Goal: Transaction & Acquisition: Book appointment/travel/reservation

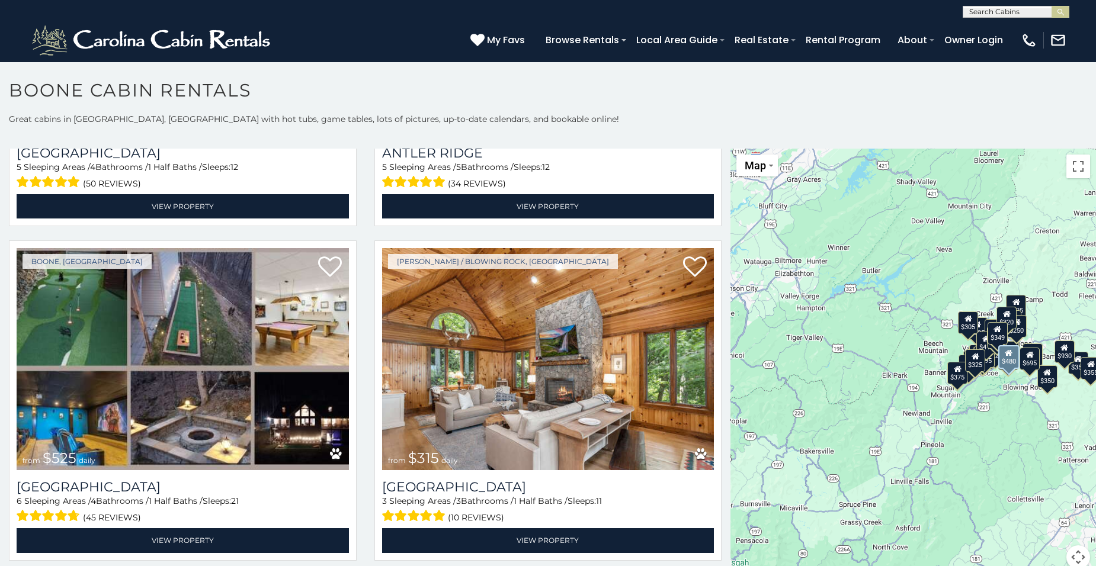
scroll to position [319, 0]
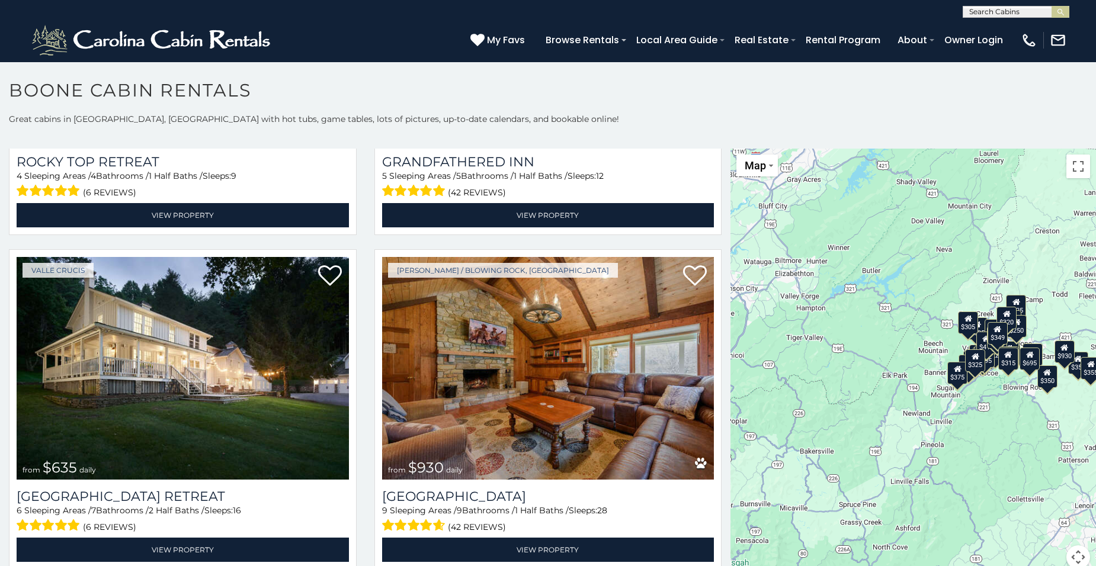
scroll to position [1000, 0]
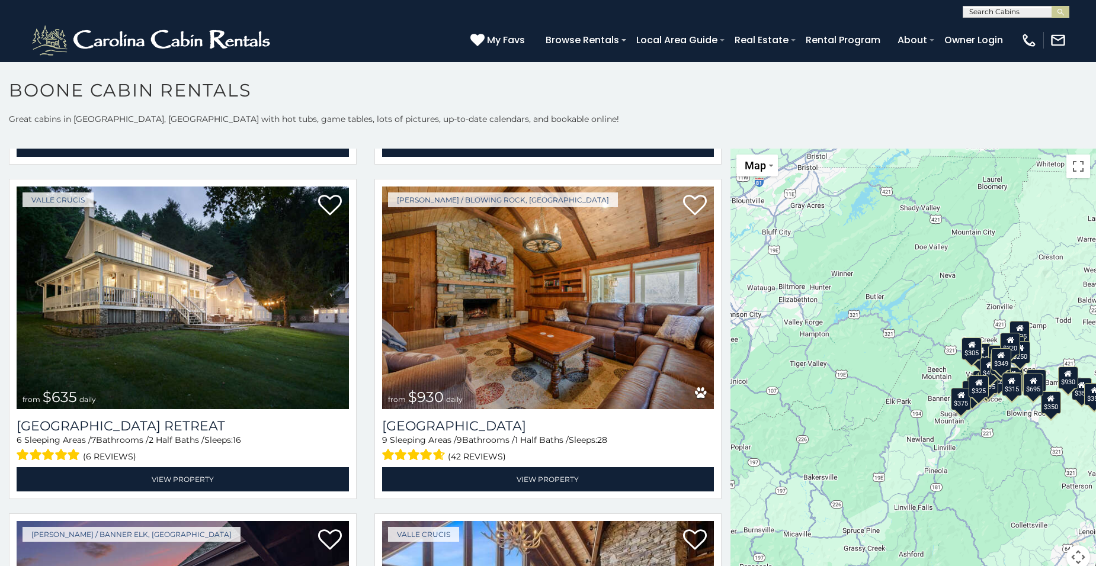
drag, startPoint x: 740, startPoint y: 254, endPoint x: 741, endPoint y: 278, distance: 23.7
click at [742, 279] on div "$349 $480 $525 $315 $355 $675 $635 $930 $400 $451 $330 $400 $485 $460 $395 $255…" at bounding box center [912, 366] width 365 height 435
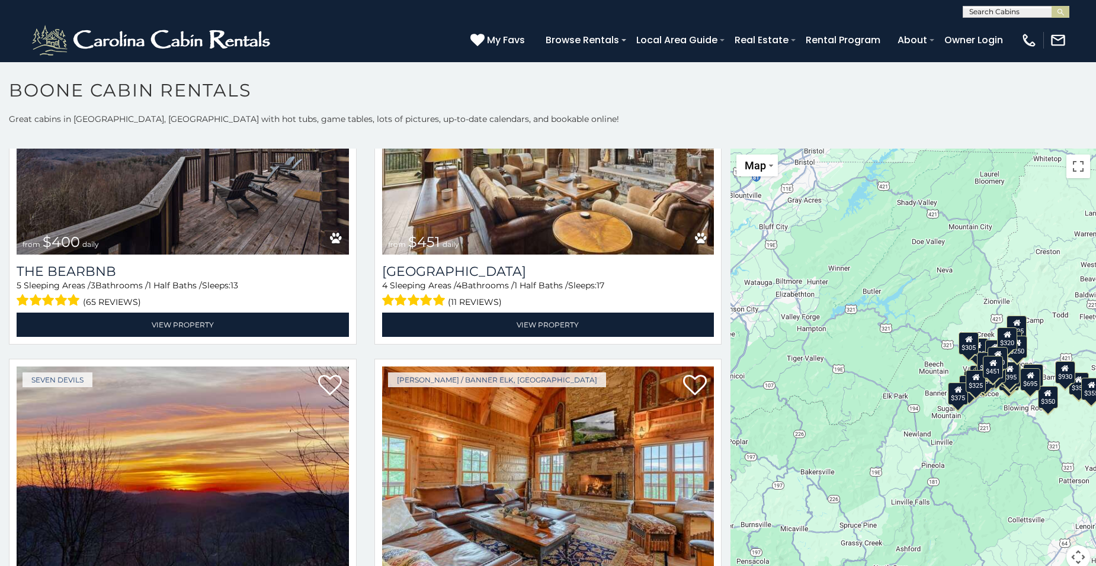
scroll to position [1617, 0]
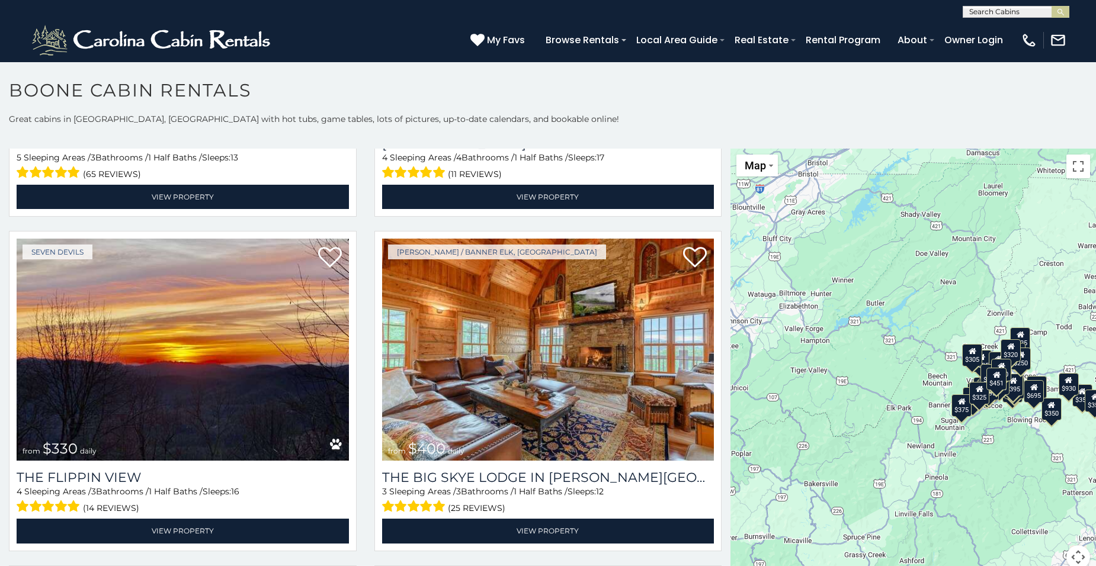
drag, startPoint x: 728, startPoint y: 313, endPoint x: 734, endPoint y: 333, distance: 20.3
click at [734, 333] on div "$349 $480 $525 $315 $355 $675 $635 $930 $400 $451 $330 $400 $485 $460 $395 $255…" at bounding box center [912, 366] width 365 height 435
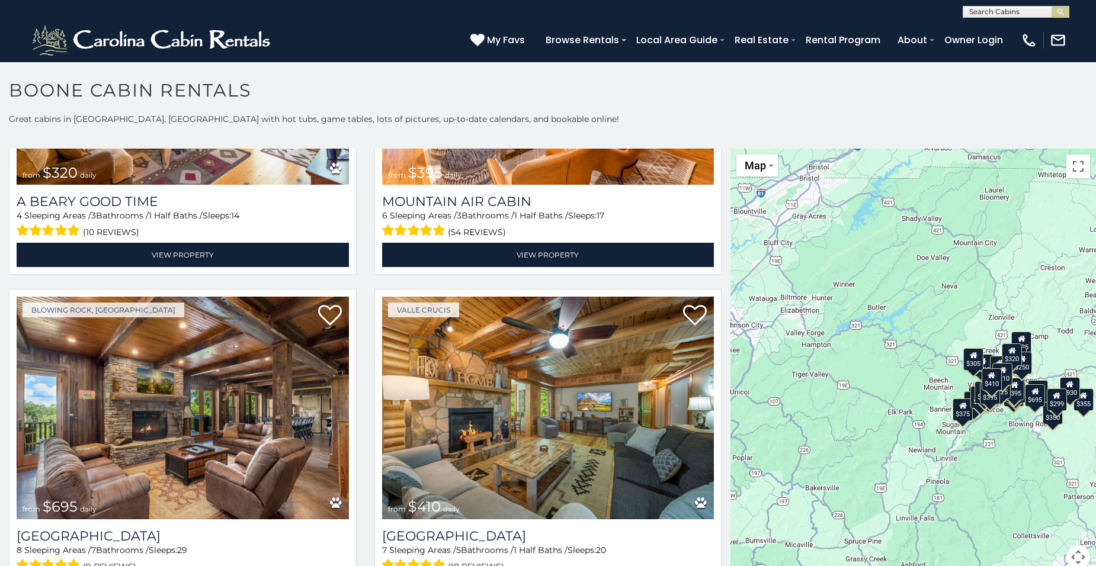
scroll to position [3943, 0]
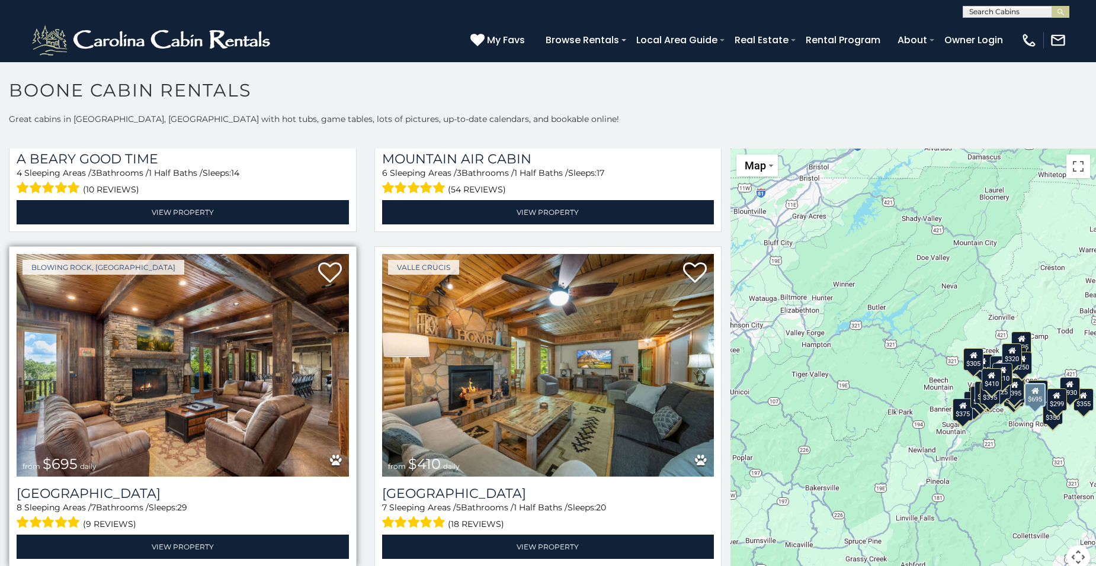
click at [174, 342] on img at bounding box center [183, 365] width 332 height 223
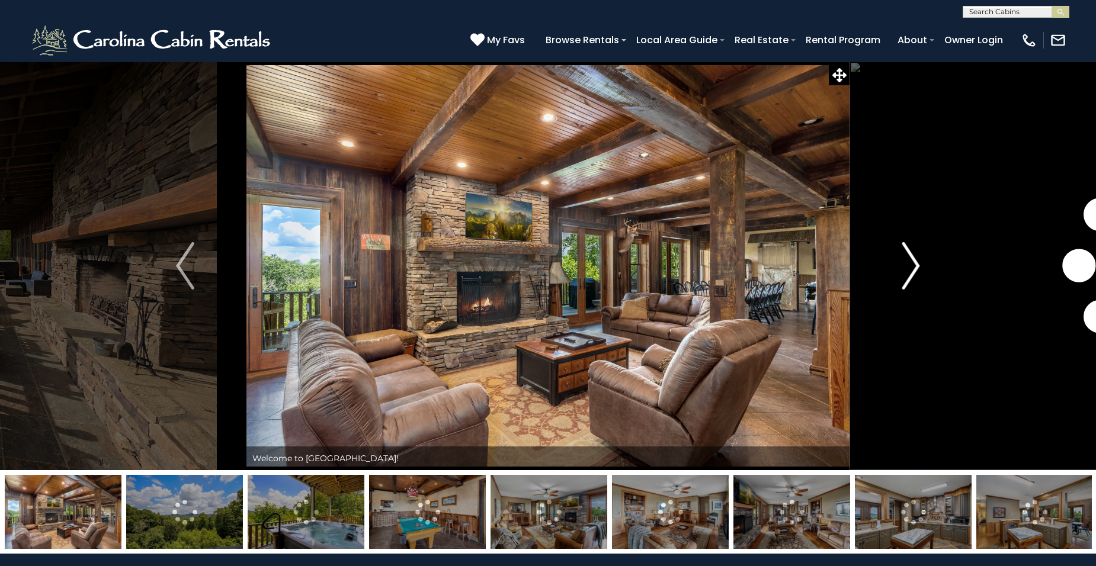
click at [914, 265] on img "Next" at bounding box center [910, 265] width 18 height 47
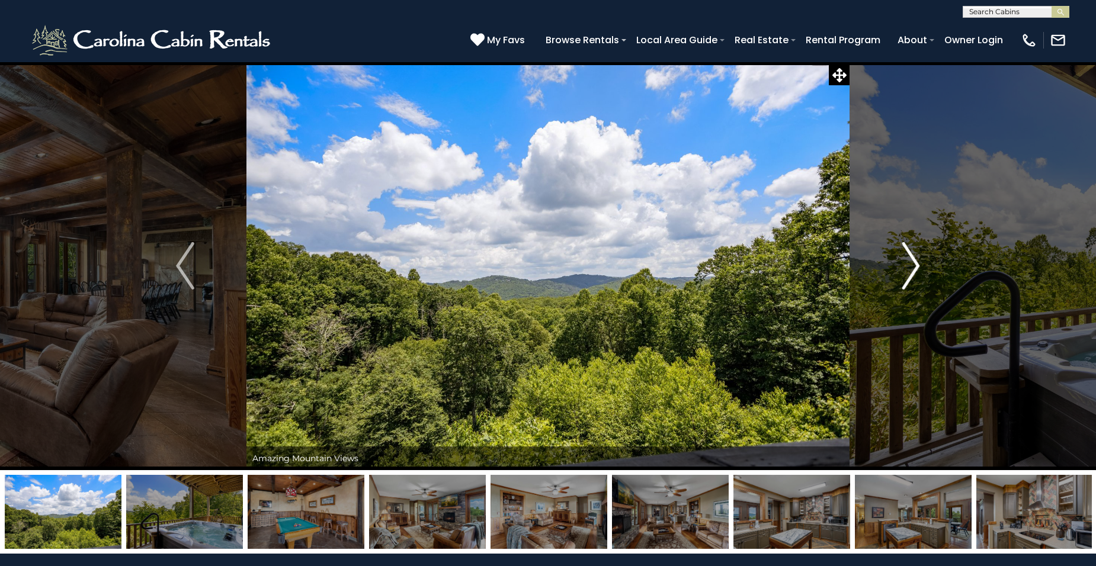
click at [914, 265] on img "Next" at bounding box center [910, 265] width 18 height 47
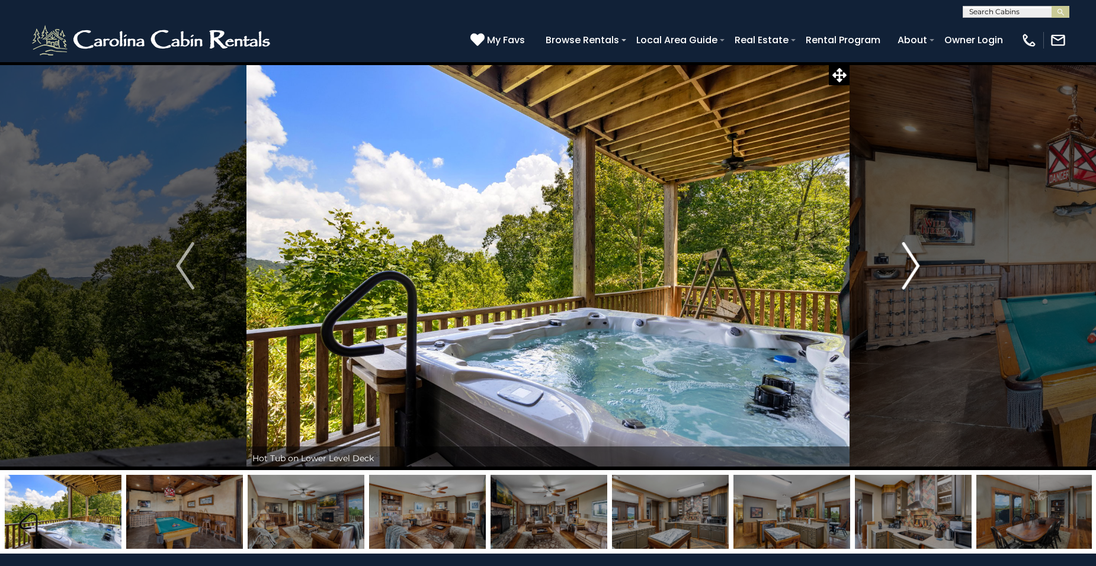
click at [917, 265] on img "Next" at bounding box center [910, 265] width 18 height 47
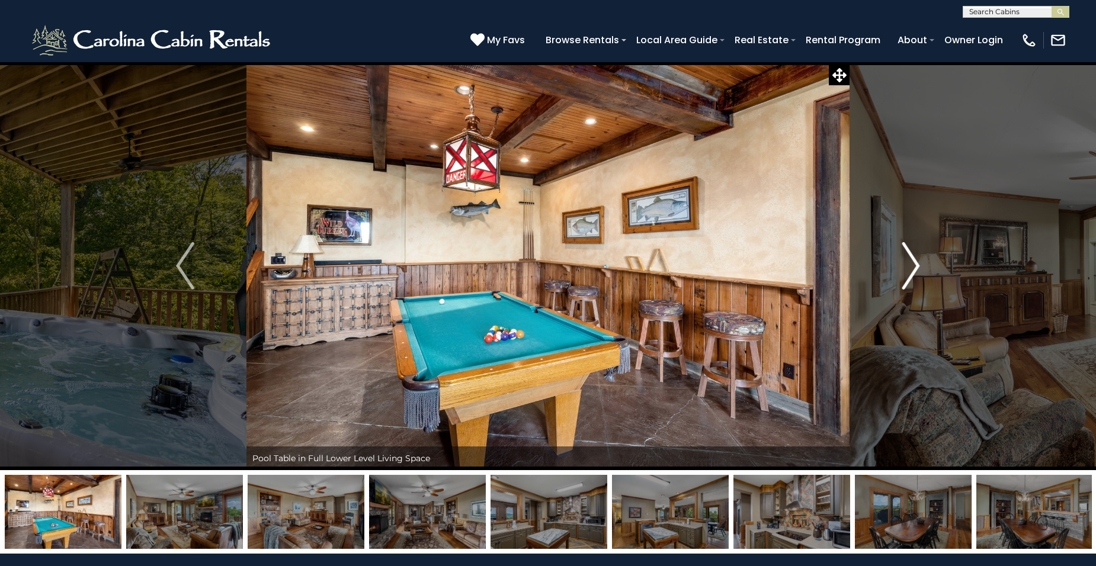
click at [917, 265] on img "Next" at bounding box center [910, 265] width 18 height 47
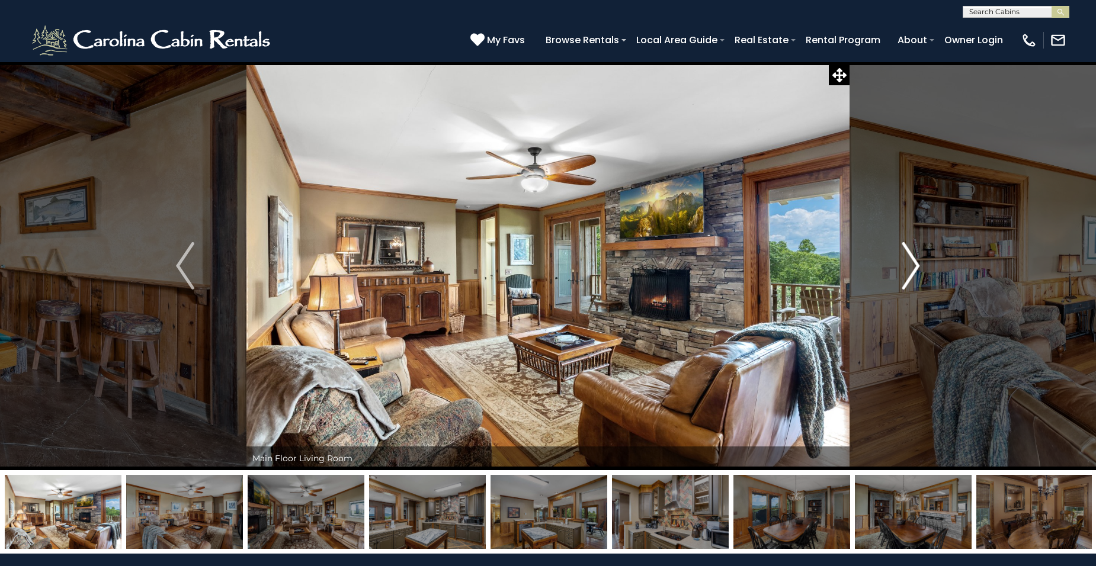
click at [917, 265] on img "Next" at bounding box center [910, 265] width 18 height 47
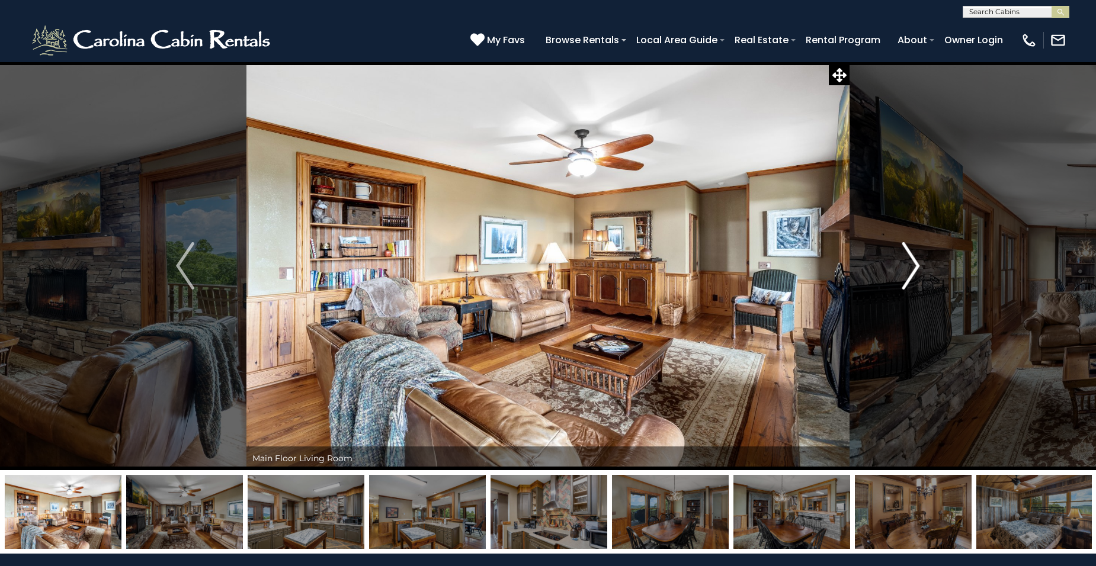
click at [917, 265] on img "Next" at bounding box center [910, 265] width 18 height 47
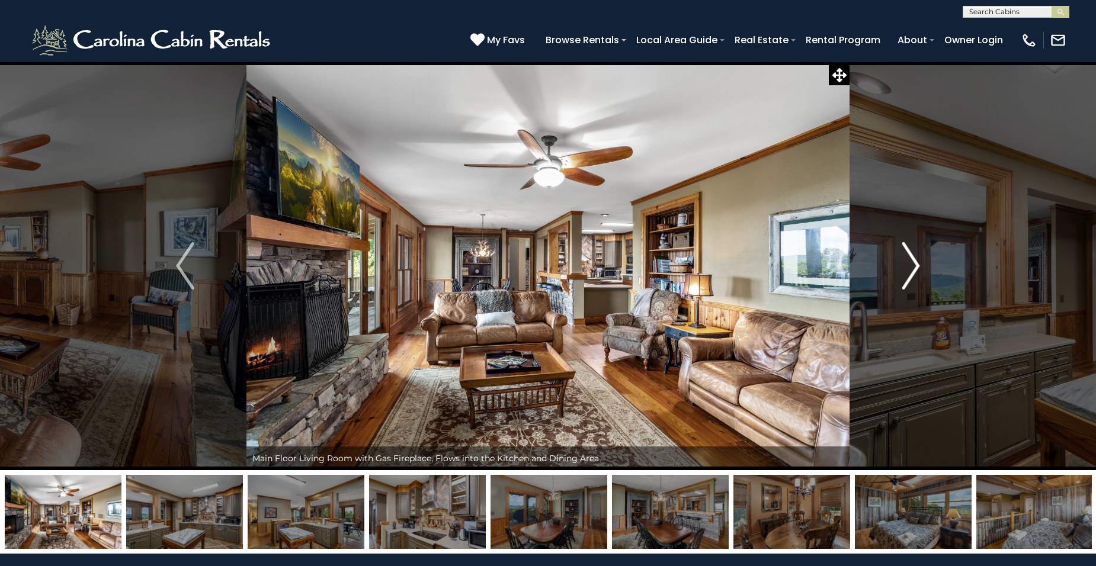
click at [917, 265] on img "Next" at bounding box center [910, 265] width 18 height 47
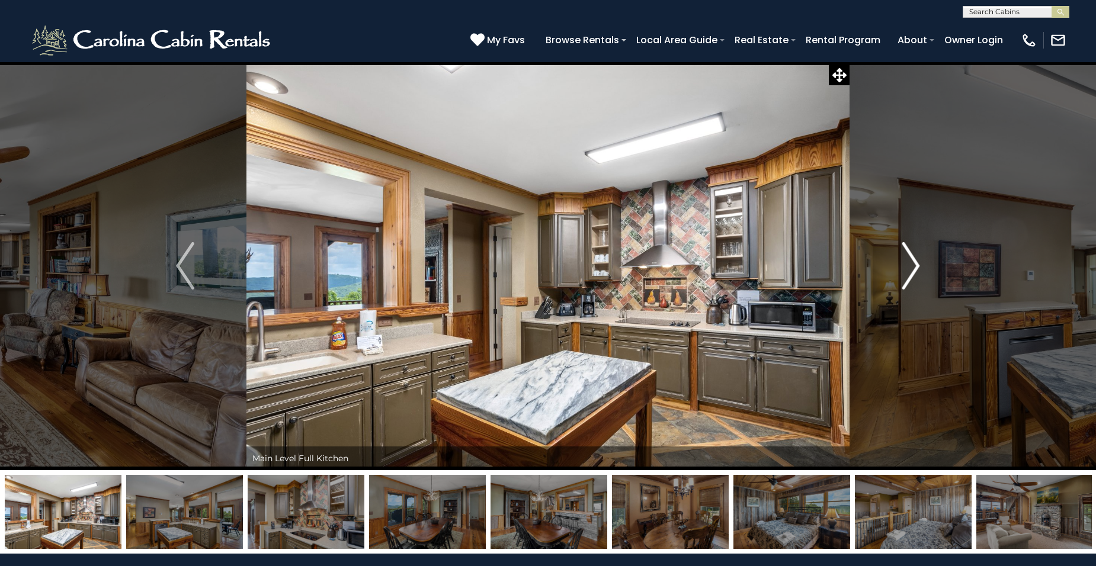
click at [917, 266] on img "Next" at bounding box center [910, 265] width 18 height 47
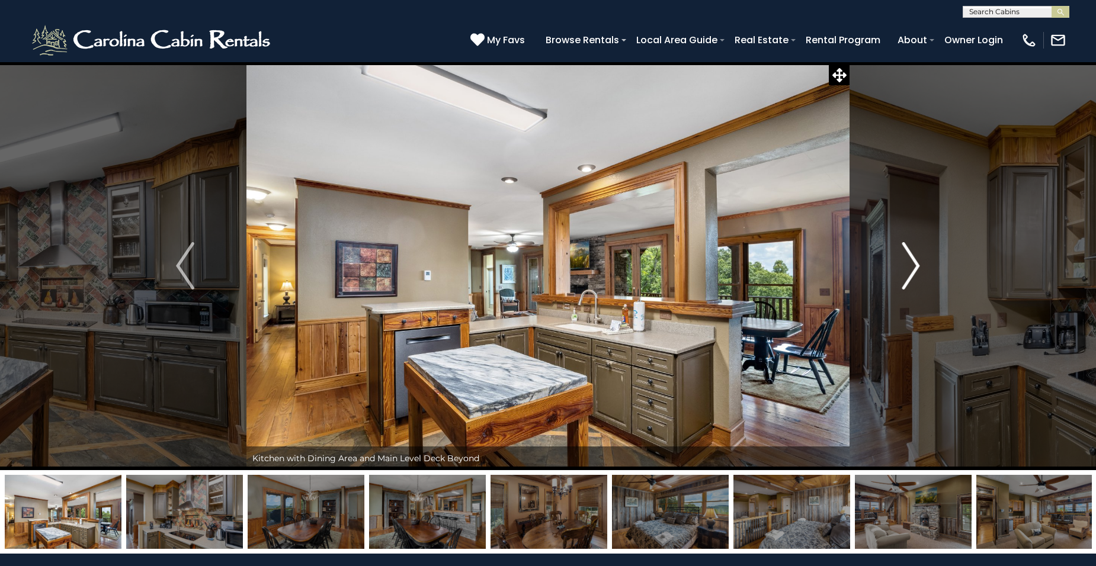
click at [917, 266] on img "Next" at bounding box center [910, 265] width 18 height 47
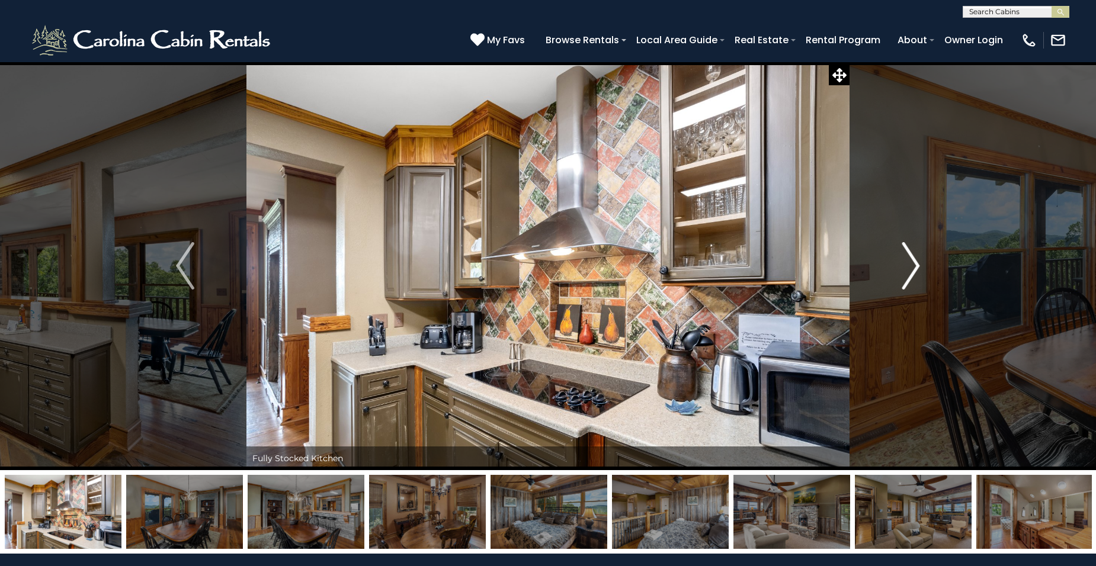
click at [917, 266] on img "Next" at bounding box center [910, 265] width 18 height 47
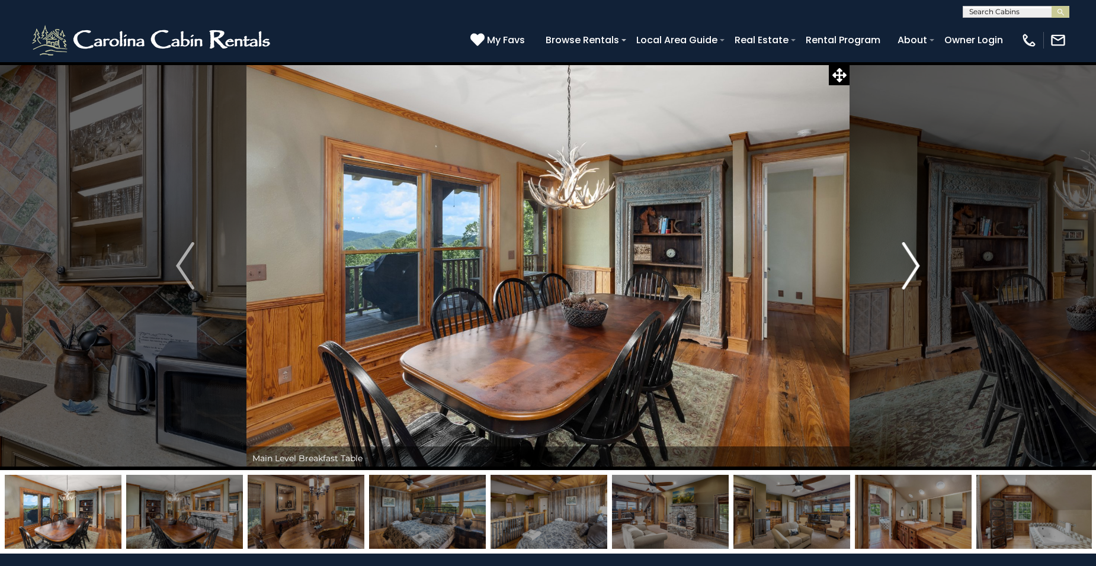
click at [917, 266] on img "Next" at bounding box center [910, 265] width 18 height 47
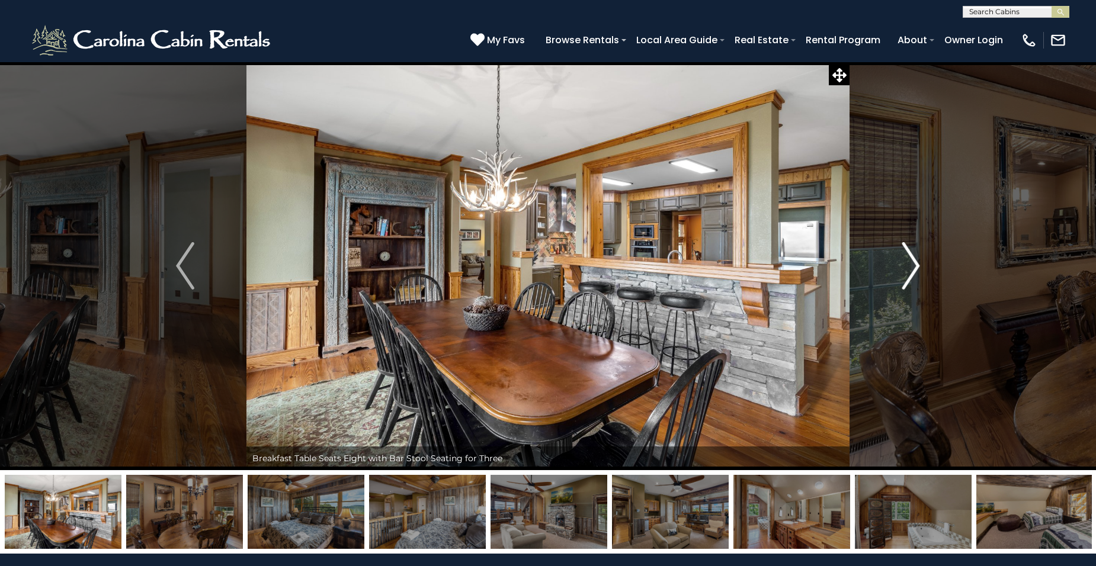
click at [917, 266] on img "Next" at bounding box center [910, 265] width 18 height 47
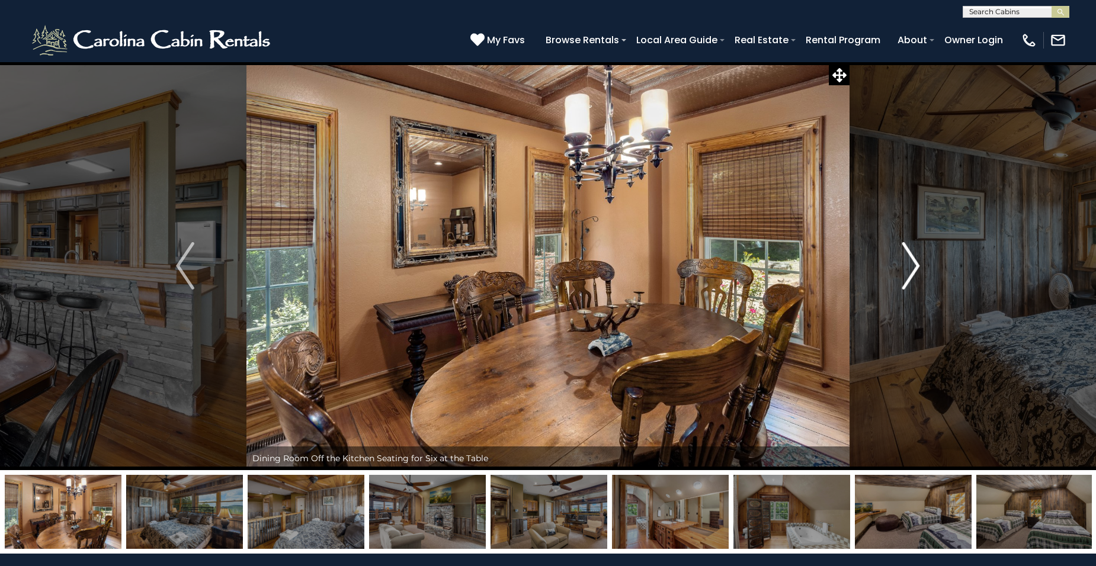
click at [917, 266] on img "Next" at bounding box center [910, 265] width 18 height 47
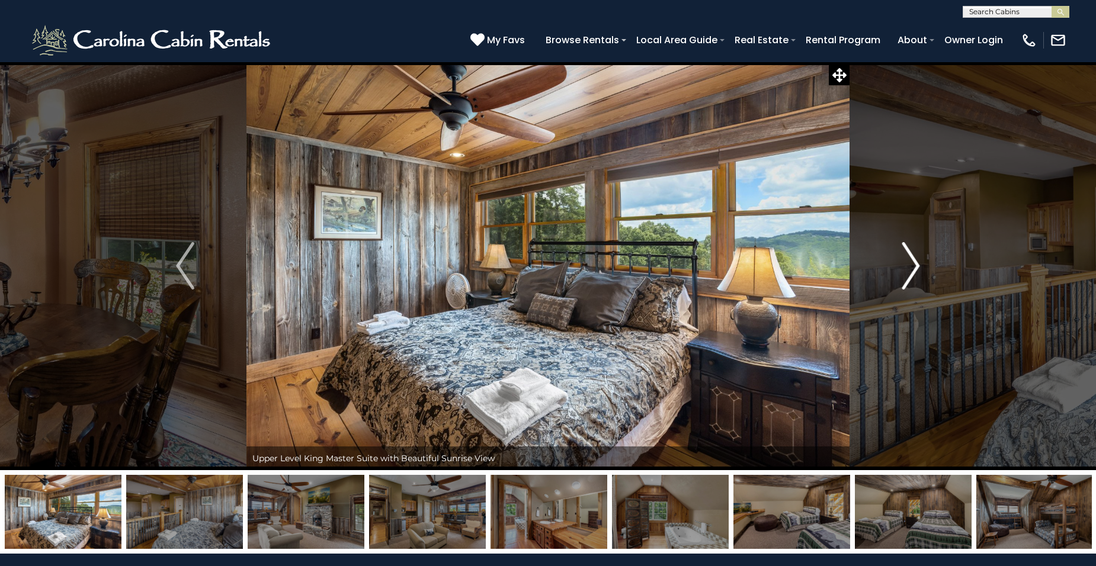
click at [917, 267] on img "Next" at bounding box center [910, 265] width 18 height 47
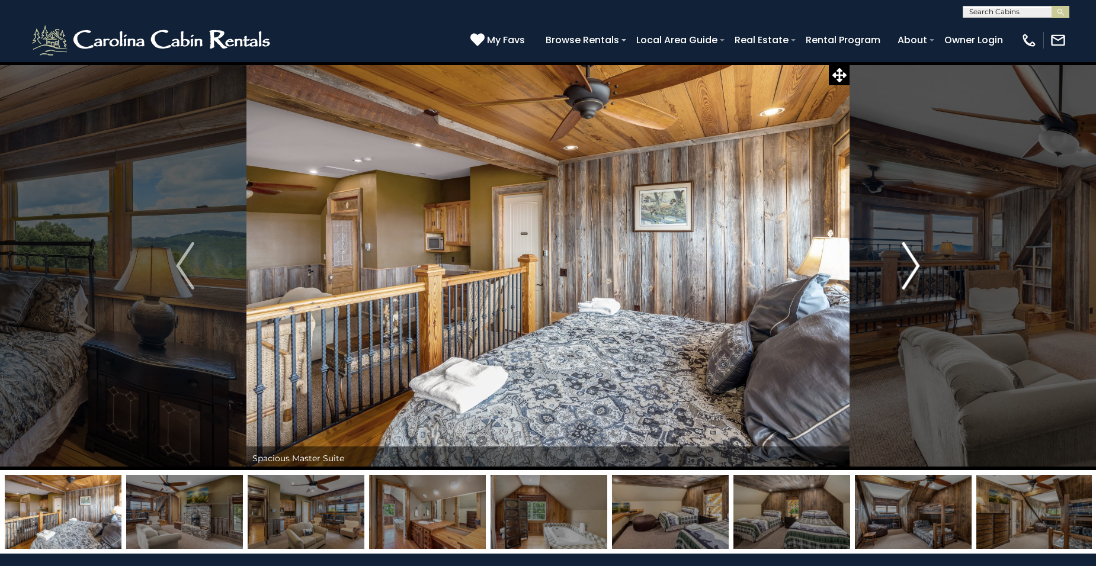
click at [917, 267] on img "Next" at bounding box center [910, 265] width 18 height 47
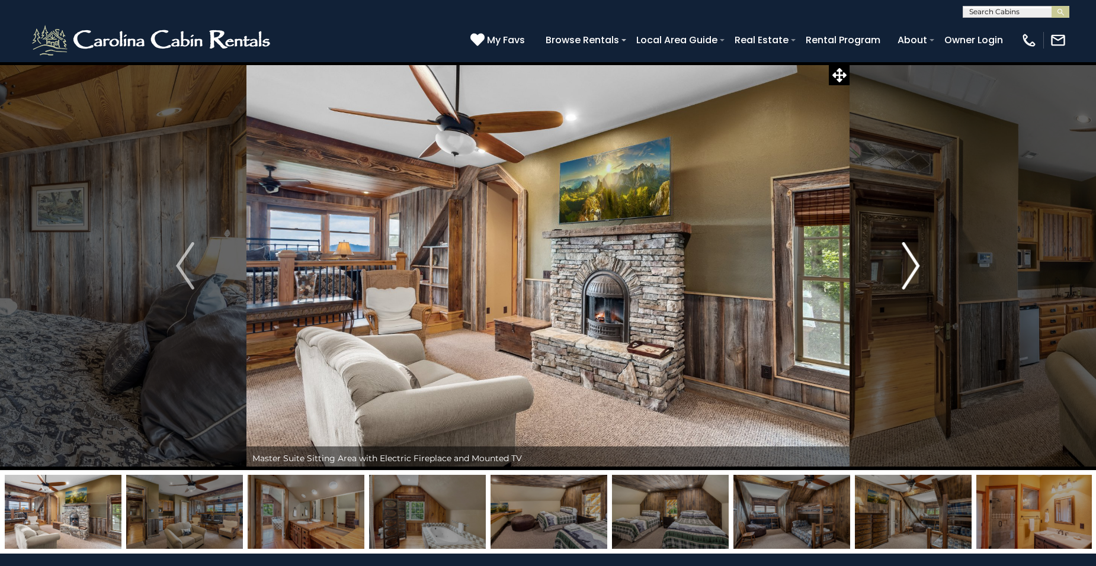
click at [917, 267] on img "Next" at bounding box center [910, 265] width 18 height 47
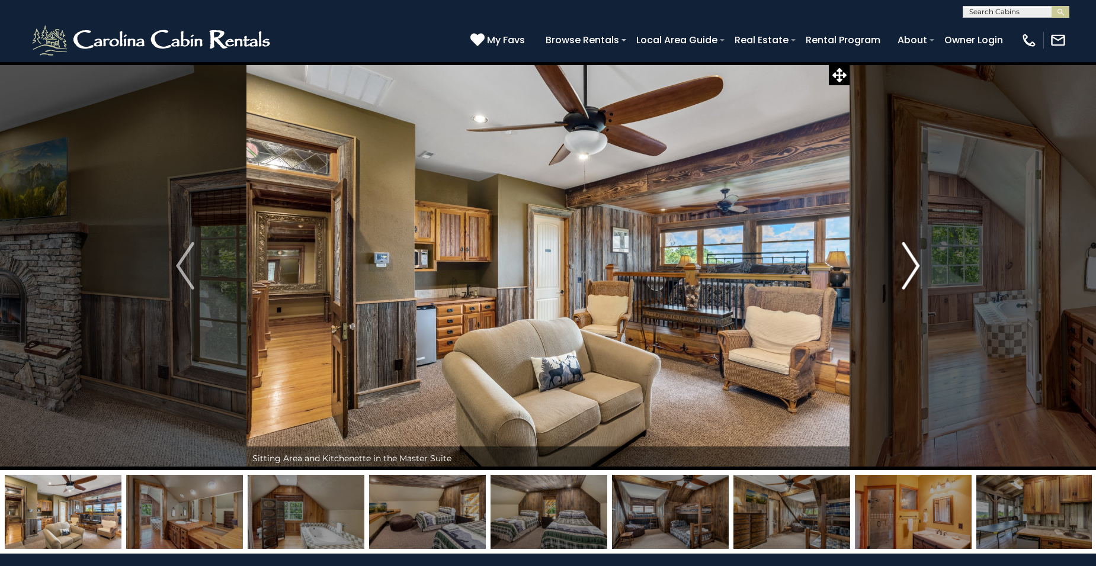
click at [917, 267] on img "Next" at bounding box center [910, 265] width 18 height 47
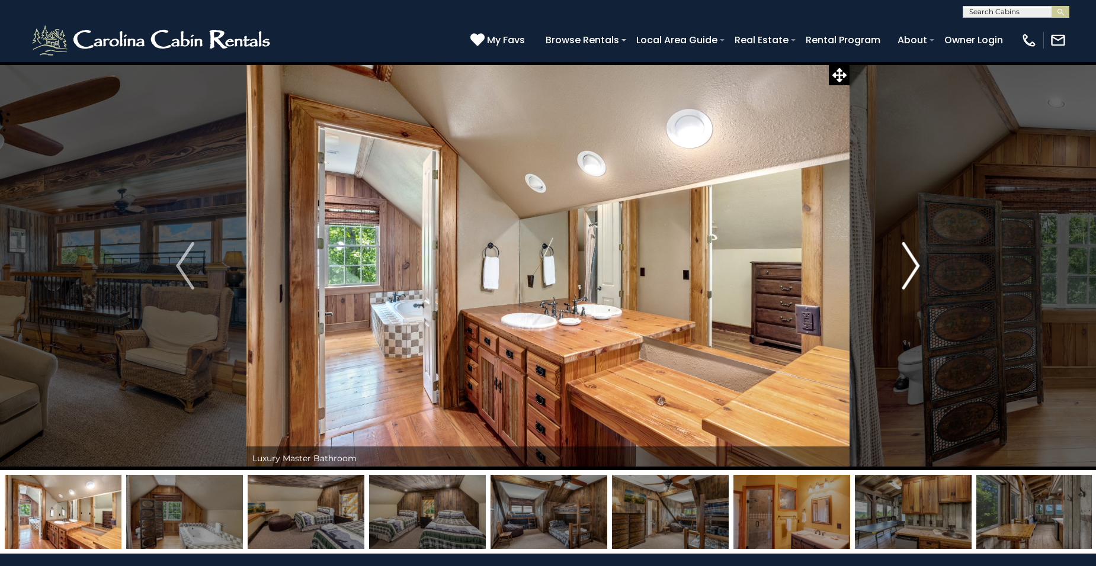
click at [917, 267] on img "Next" at bounding box center [910, 265] width 18 height 47
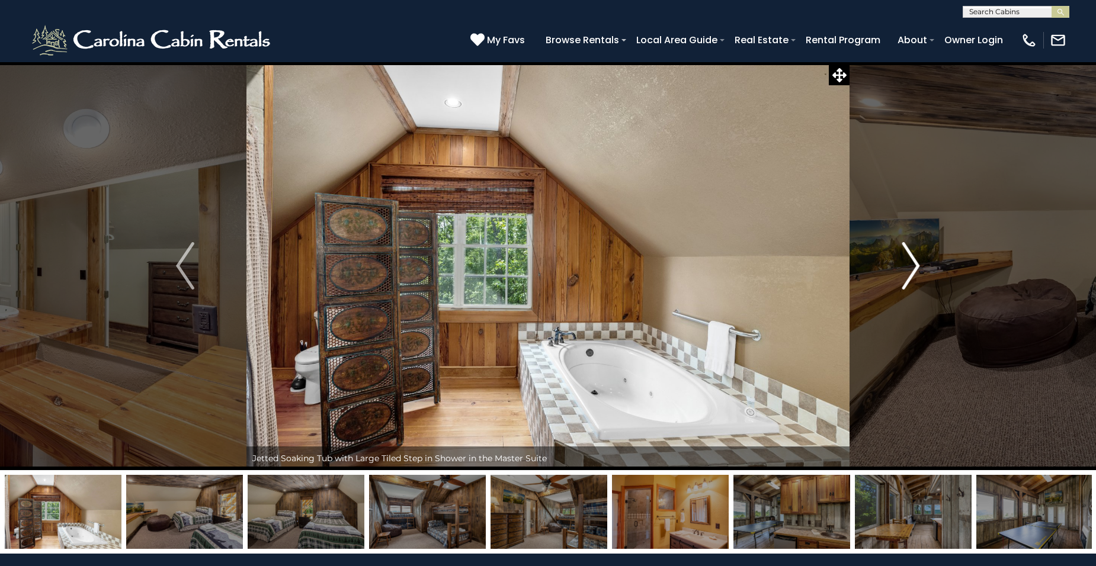
click at [917, 267] on img "Next" at bounding box center [910, 265] width 18 height 47
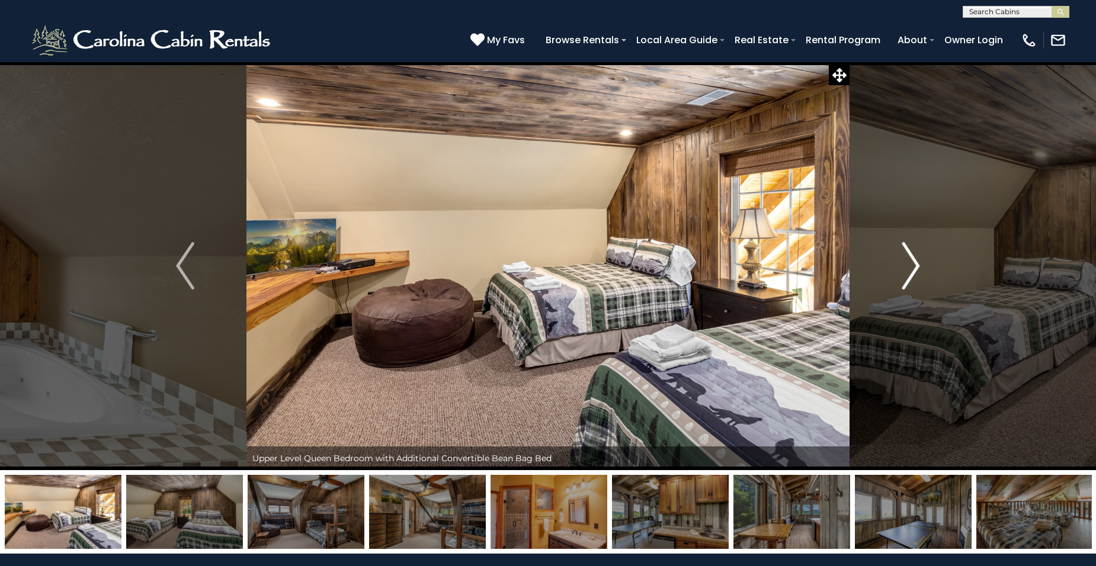
click at [917, 267] on img "Next" at bounding box center [910, 265] width 18 height 47
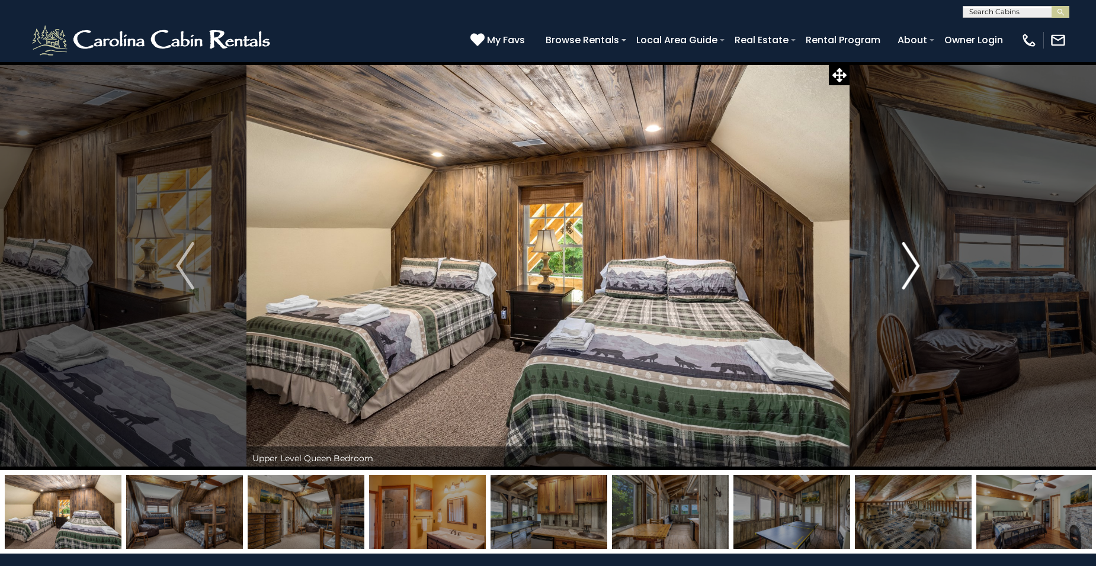
click at [917, 267] on img "Next" at bounding box center [910, 265] width 18 height 47
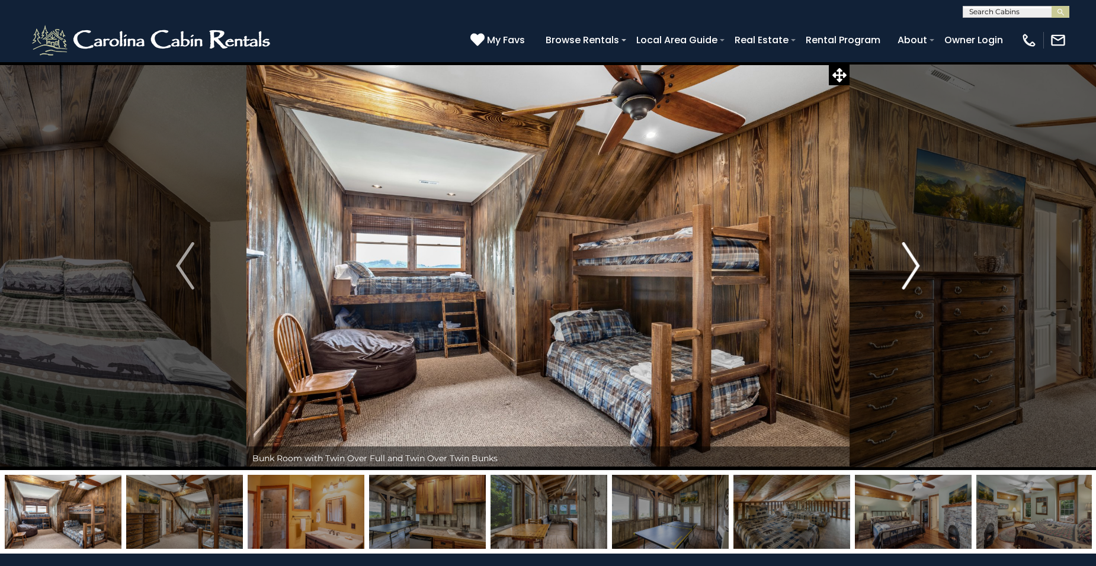
click at [917, 267] on img "Next" at bounding box center [910, 265] width 18 height 47
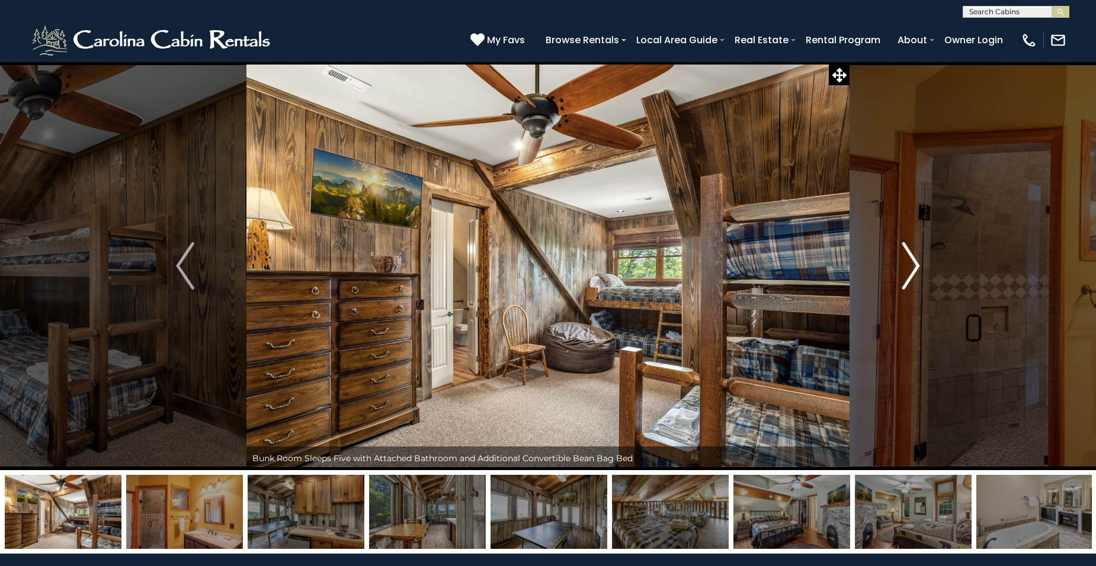
click at [917, 267] on img "Next" at bounding box center [910, 265] width 18 height 47
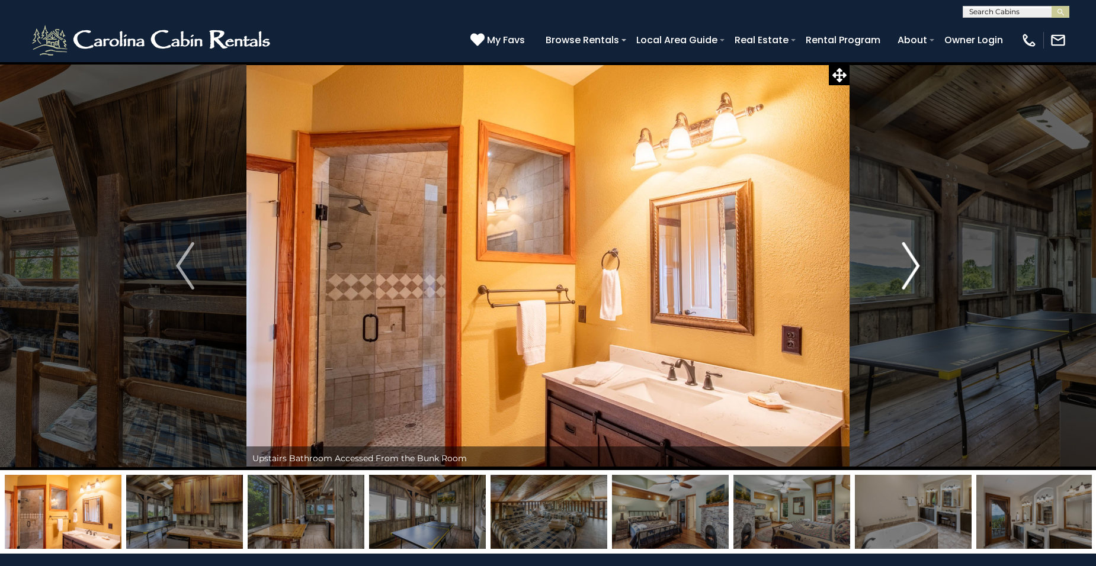
click at [917, 267] on img "Next" at bounding box center [910, 265] width 18 height 47
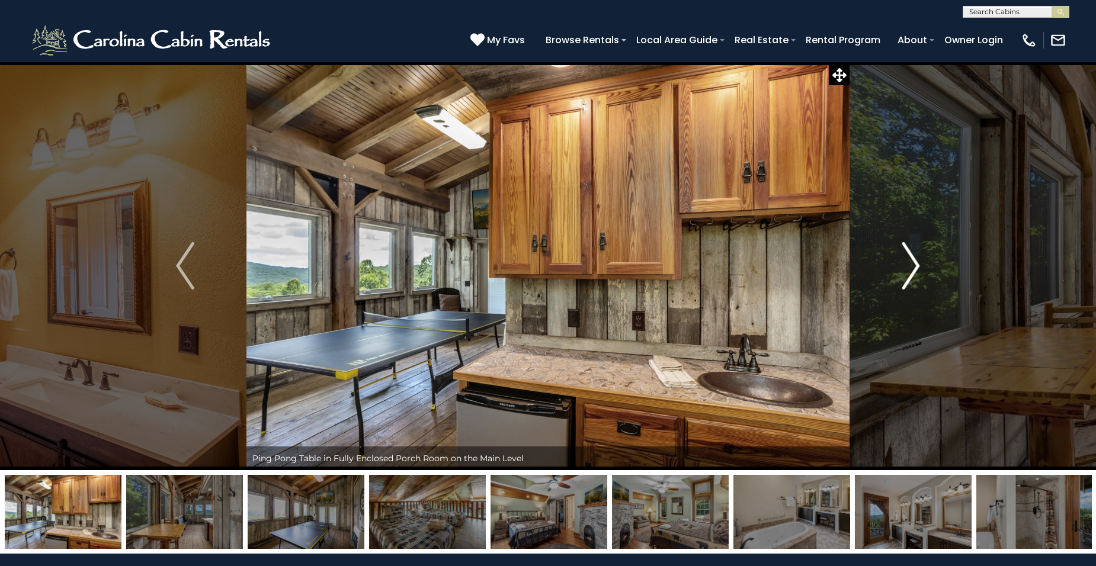
click at [917, 267] on img "Next" at bounding box center [910, 265] width 18 height 47
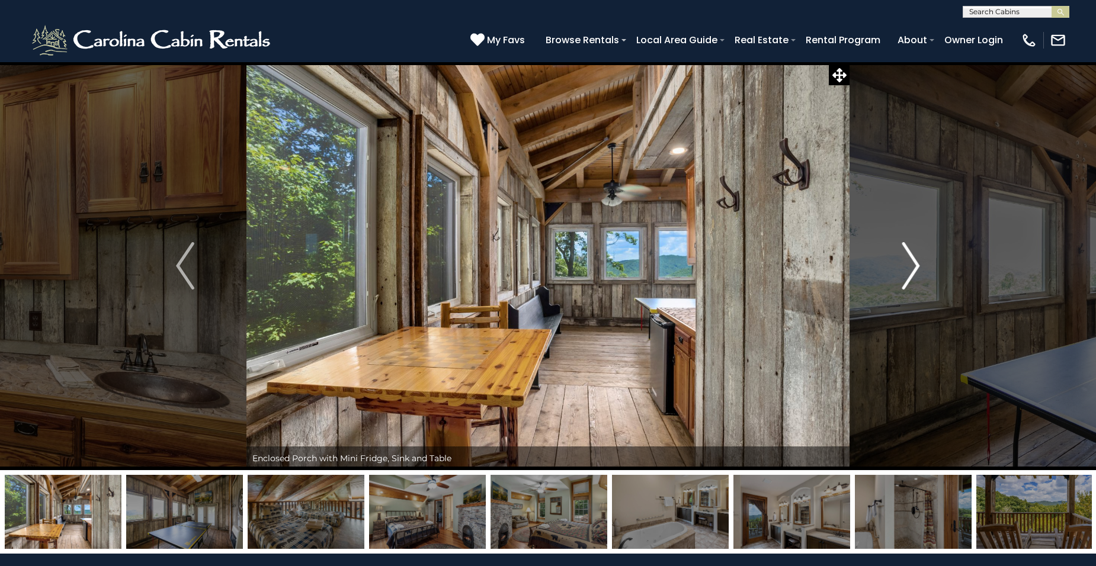
click at [917, 267] on img "Next" at bounding box center [910, 265] width 18 height 47
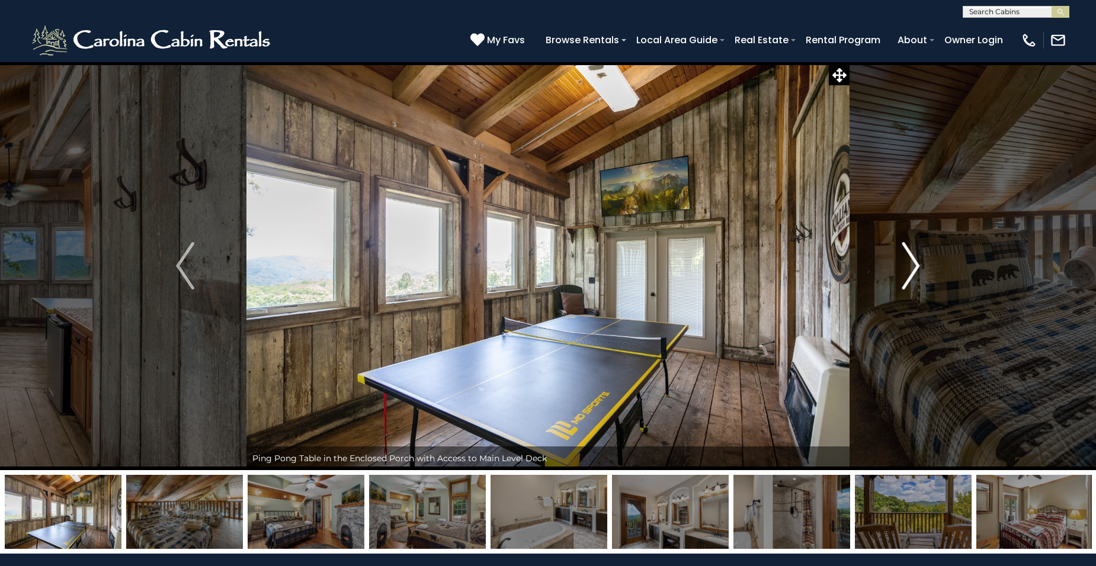
click at [917, 267] on img "Next" at bounding box center [910, 265] width 18 height 47
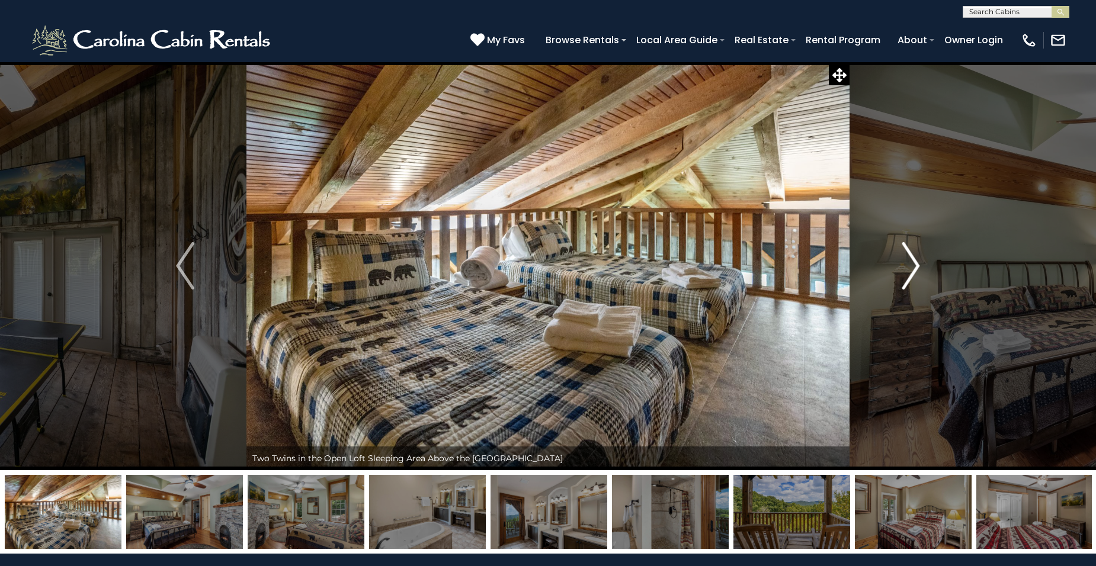
click at [917, 267] on img "Next" at bounding box center [910, 265] width 18 height 47
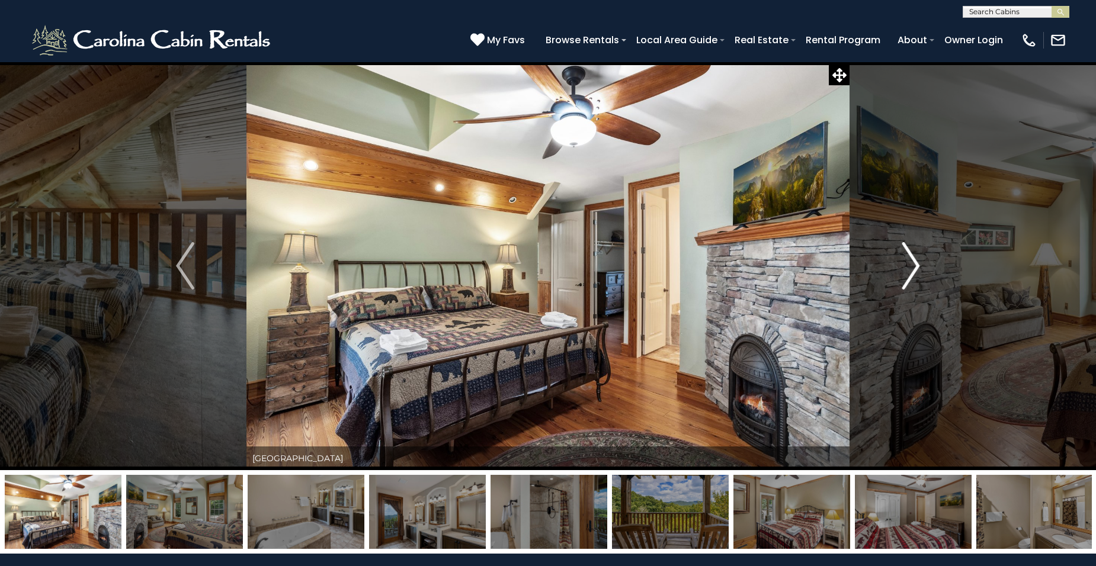
click at [917, 267] on img "Next" at bounding box center [910, 265] width 18 height 47
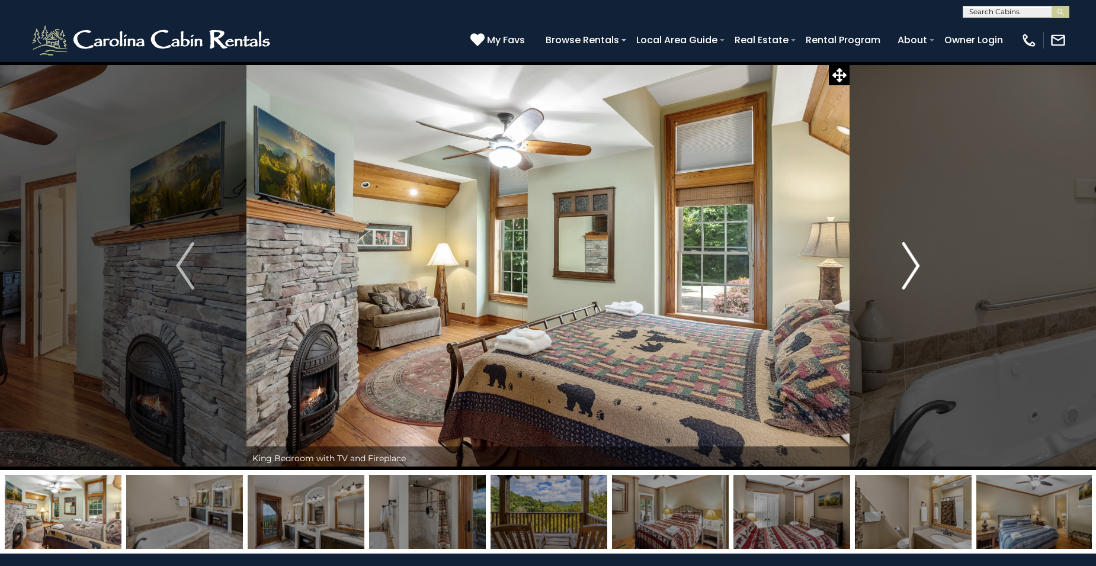
click at [917, 267] on img "Next" at bounding box center [910, 265] width 18 height 47
